Goal: Check status: Check status

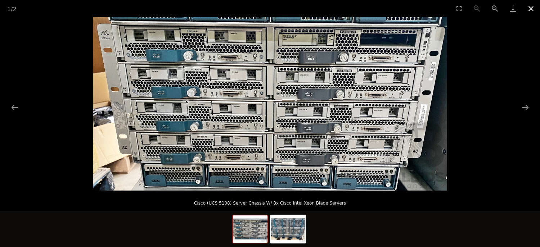
click at [528, 8] on button "Close gallery" at bounding box center [531, 8] width 18 height 17
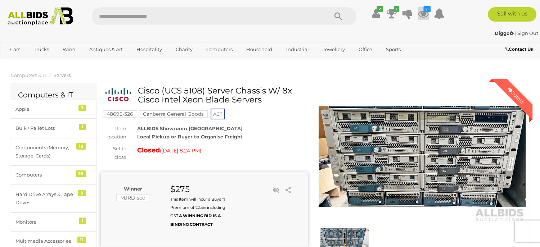
click at [423, 10] on icon "21" at bounding box center [426, 9] width 7 height 6
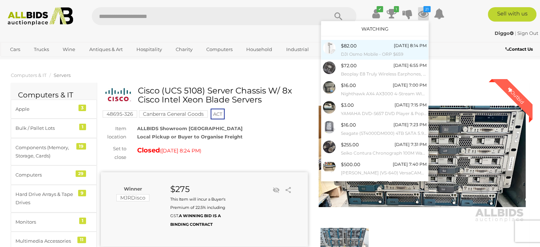
click at [351, 49] on div "$82.00" at bounding box center [349, 46] width 16 height 8
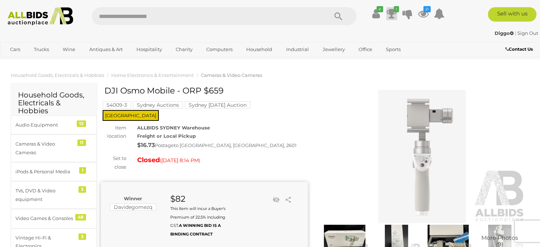
click at [395, 12] on icon "1" at bounding box center [396, 9] width 5 height 6
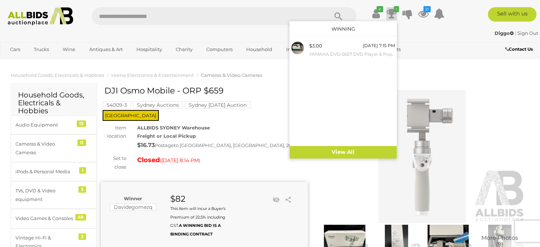
click at [465, 32] on div "Diggo | Sign Out" at bounding box center [270, 33] width 536 height 8
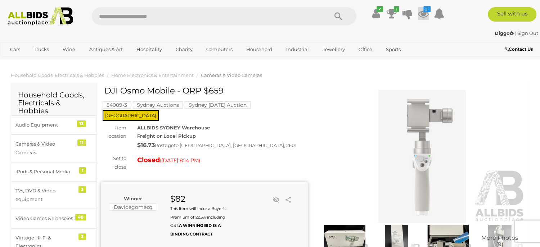
click at [420, 14] on icon at bounding box center [423, 13] width 11 height 13
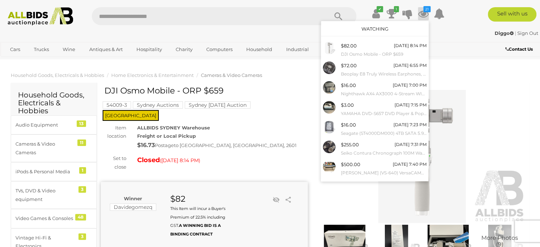
click at [374, 28] on link "Watching" at bounding box center [374, 29] width 27 height 6
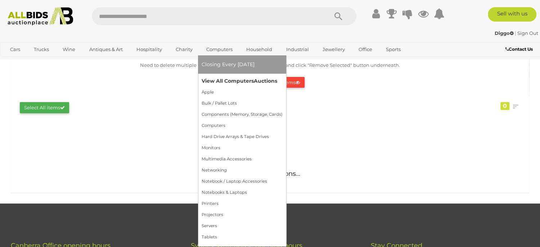
scroll to position [82, 0]
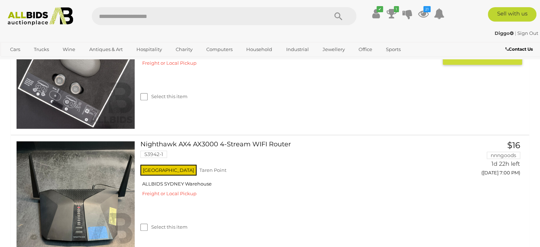
scroll to position [246, 0]
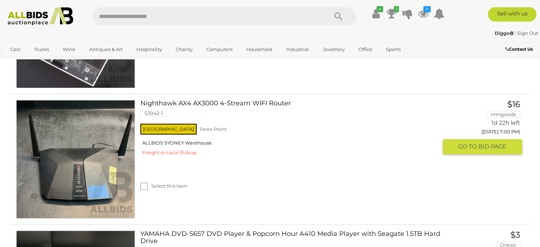
click at [72, 145] on link at bounding box center [75, 159] width 119 height 119
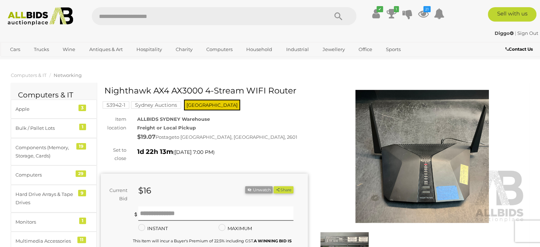
click at [407, 175] on img at bounding box center [422, 157] width 207 height 134
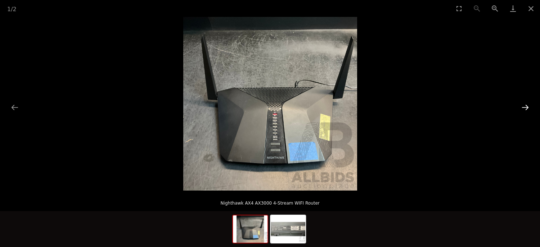
click at [530, 107] on button "Next slide" at bounding box center [525, 107] width 15 height 14
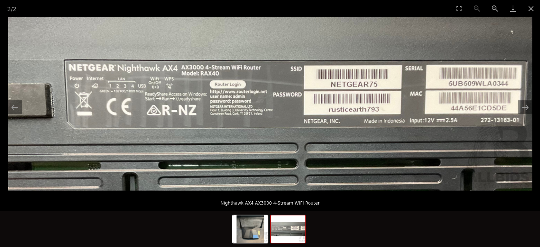
click at [423, 99] on img at bounding box center [270, 104] width 524 height 174
click at [531, 7] on button "Close gallery" at bounding box center [531, 8] width 18 height 17
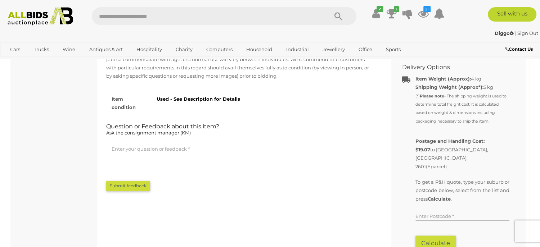
scroll to position [492, 0]
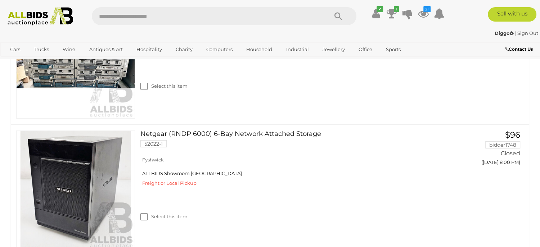
scroll to position [3090, 0]
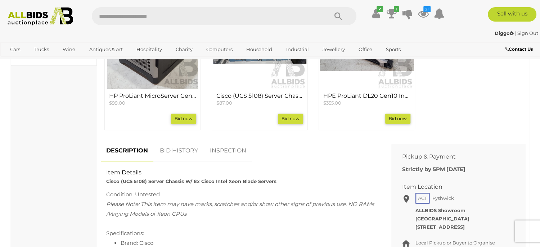
scroll to position [369, 0]
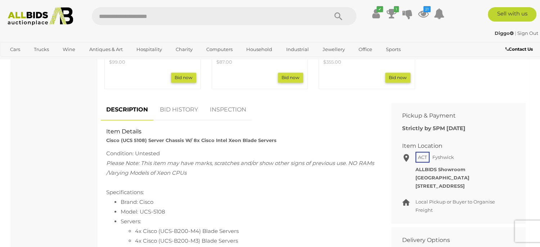
click at [186, 118] on link "BID HISTORY" at bounding box center [178, 109] width 49 height 21
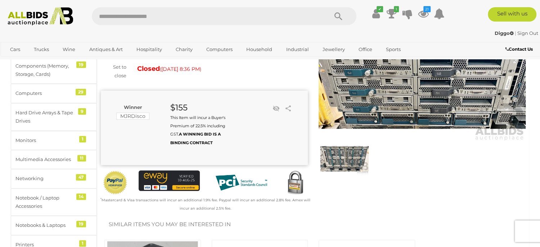
scroll to position [0, 0]
